Goal: Book appointment/travel/reservation

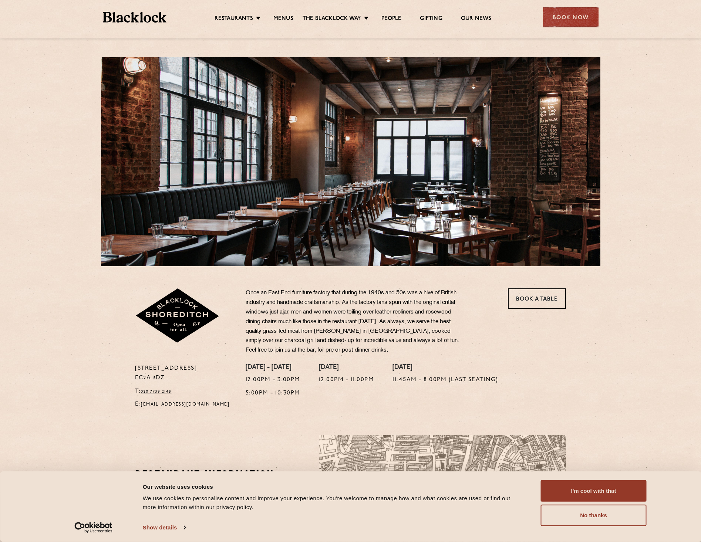
click at [124, 17] on img at bounding box center [135, 17] width 64 height 11
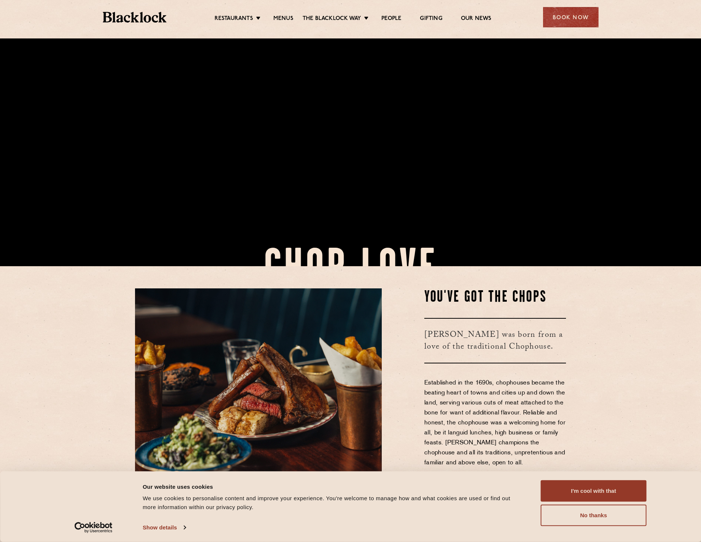
scroll to position [74, 0]
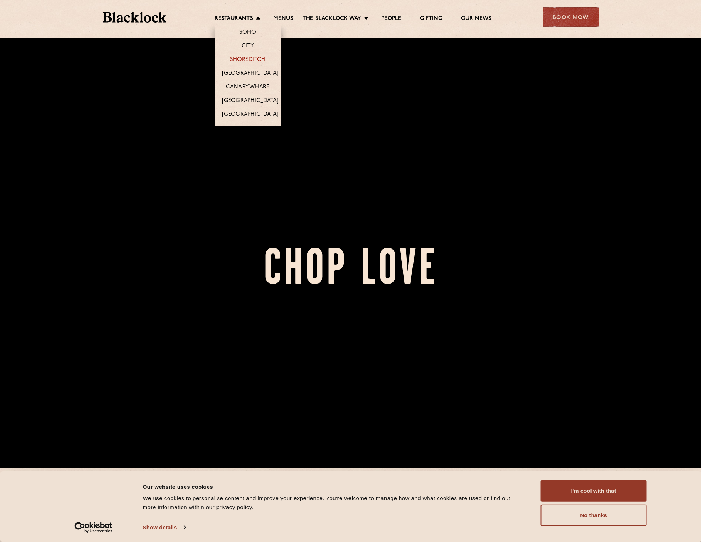
click at [238, 63] on link "Shoreditch" at bounding box center [248, 60] width 36 height 8
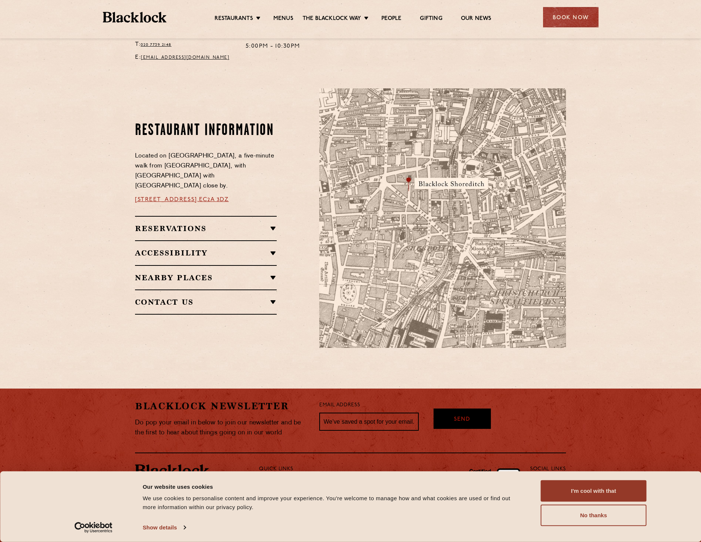
scroll to position [354, 0]
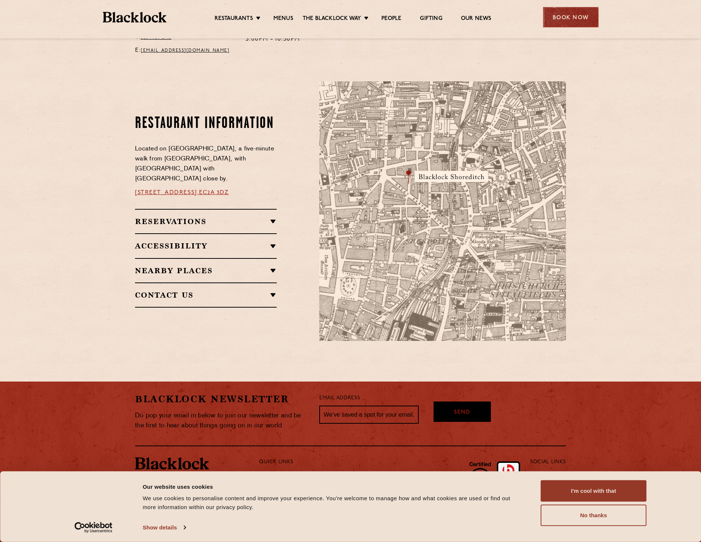
click at [586, 11] on div "Book Now" at bounding box center [570, 17] width 55 height 20
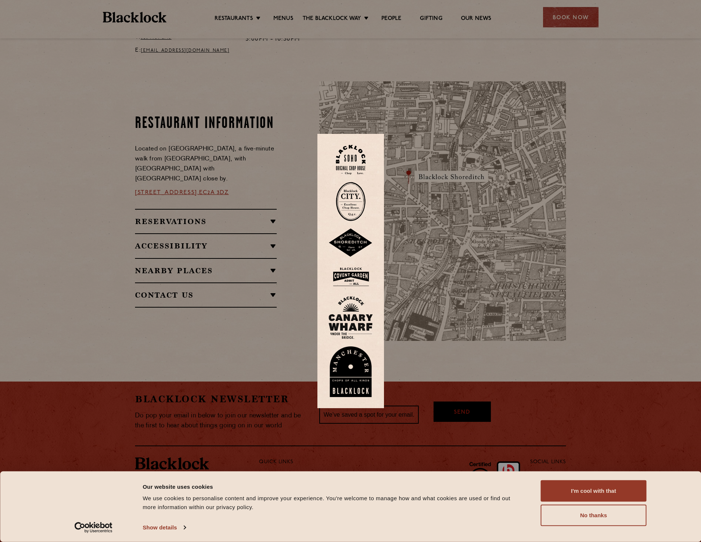
click at [361, 243] on img at bounding box center [351, 243] width 44 height 29
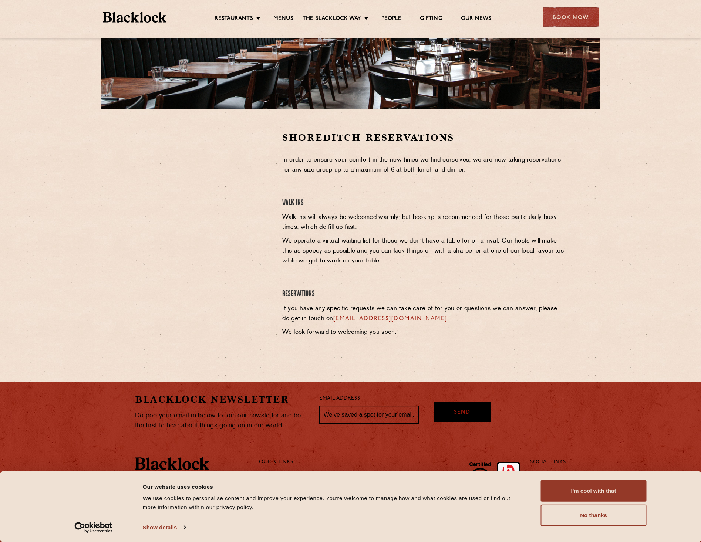
scroll to position [158, 0]
click at [381, 320] on link "[EMAIL_ADDRESS][DOMAIN_NAME]" at bounding box center [390, 319] width 114 height 6
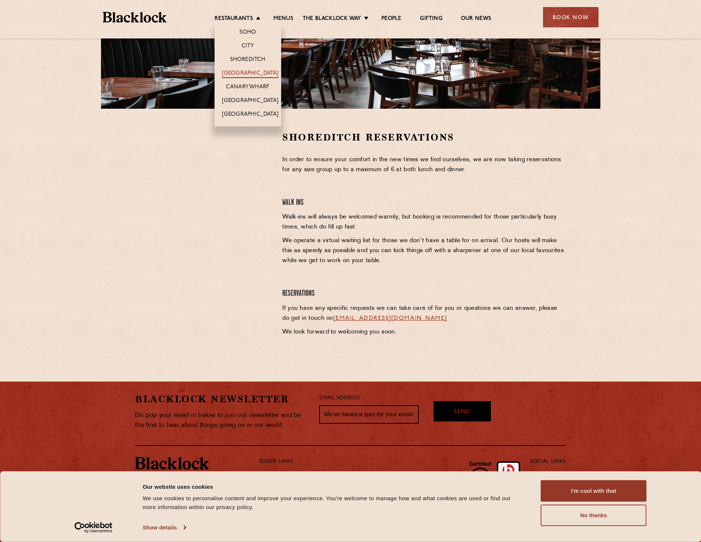
click at [253, 72] on link "[GEOGRAPHIC_DATA]" at bounding box center [250, 74] width 57 height 8
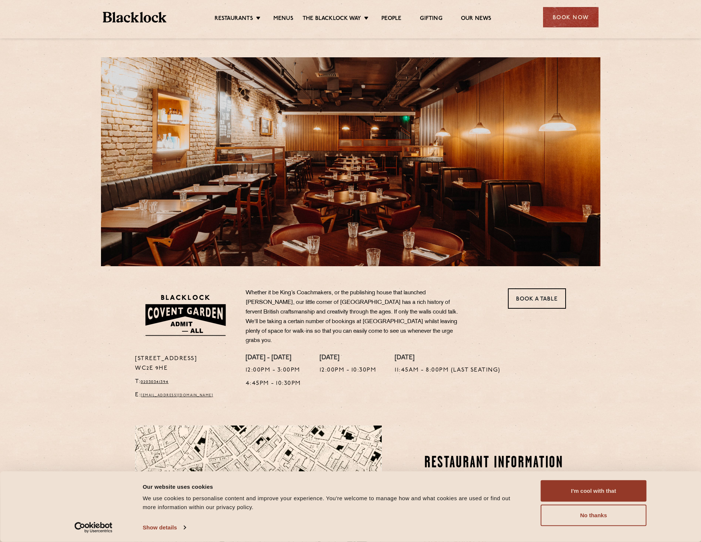
click at [345, 354] on h4 "[DATE]" at bounding box center [348, 358] width 57 height 8
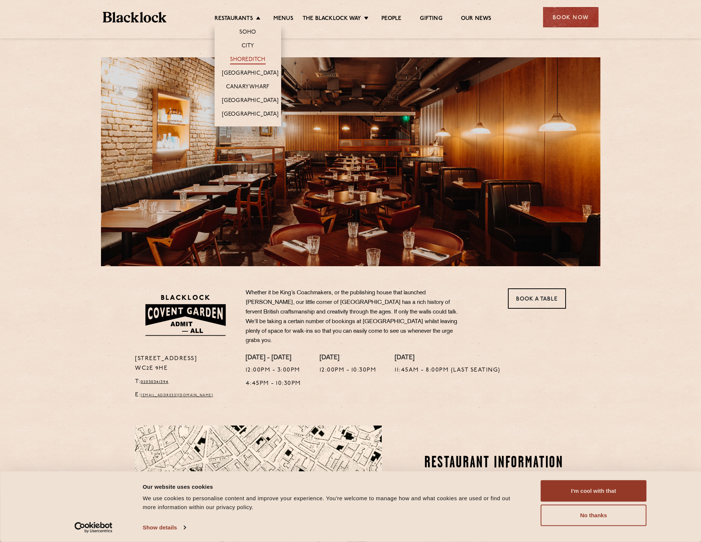
click at [255, 58] on link "Shoreditch" at bounding box center [248, 60] width 36 height 8
